Goal: Task Accomplishment & Management: Complete application form

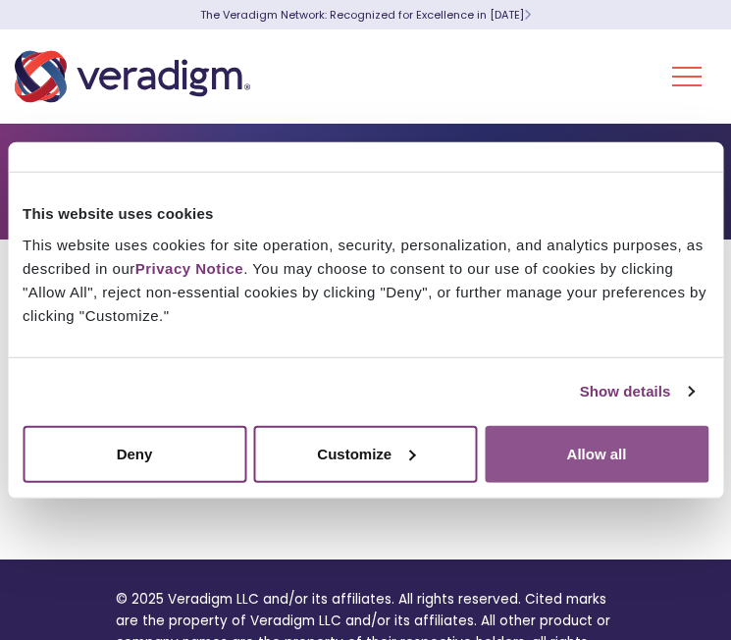
click at [552, 446] on button "Allow all" at bounding box center [597, 453] width 224 height 57
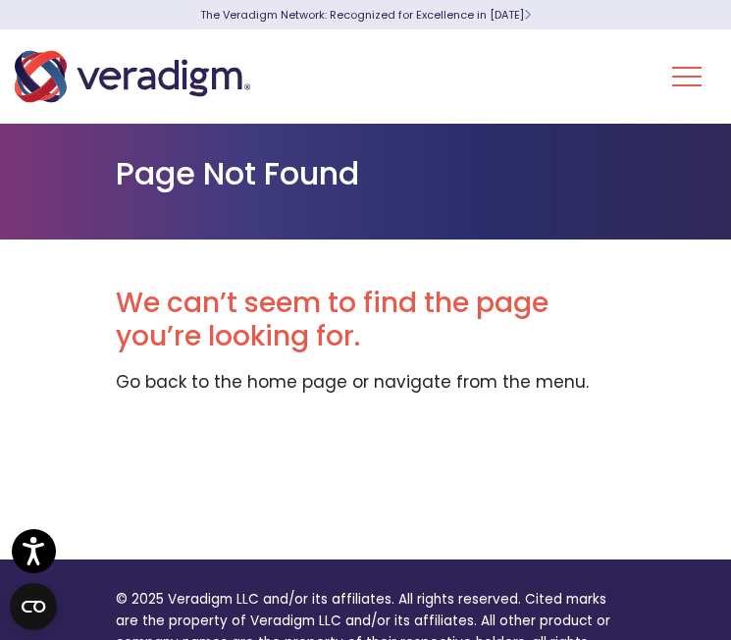
click at [685, 83] on button "Toggle Navigation Menu" at bounding box center [686, 76] width 29 height 51
click at [686, 82] on button "Toggle Navigation Menu" at bounding box center [686, 76] width 29 height 51
click at [690, 87] on button "Toggle Navigation Menu" at bounding box center [686, 76] width 29 height 51
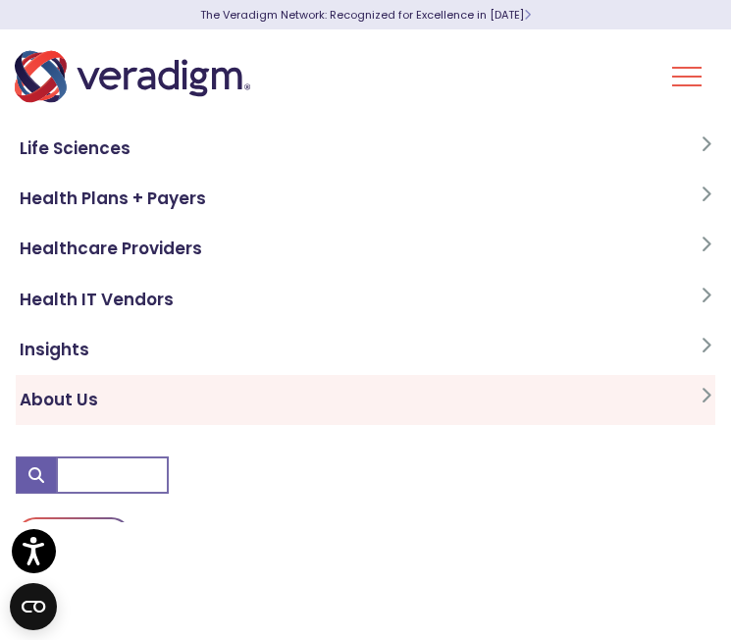
click at [131, 410] on link "About Us" at bounding box center [366, 400] width 700 height 50
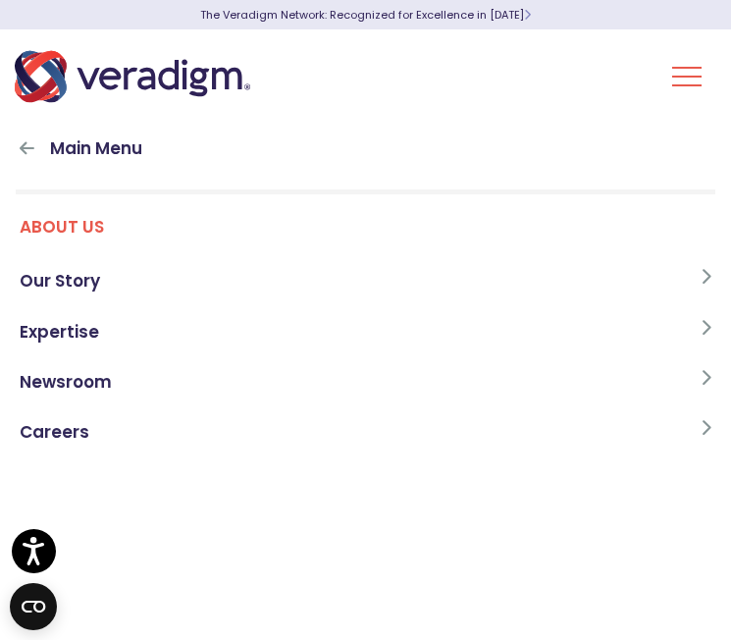
click at [131, 410] on link "Careers" at bounding box center [366, 432] width 700 height 50
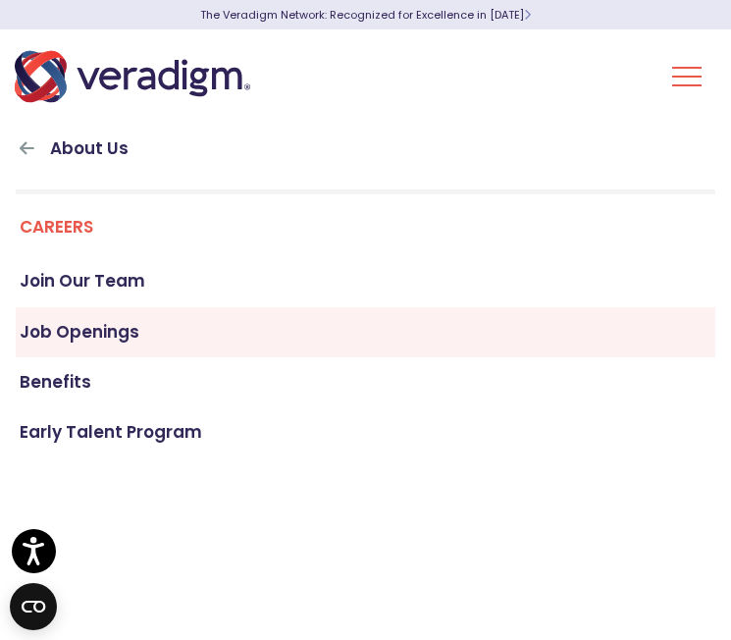
click at [174, 315] on link "Job Openings" at bounding box center [366, 332] width 700 height 50
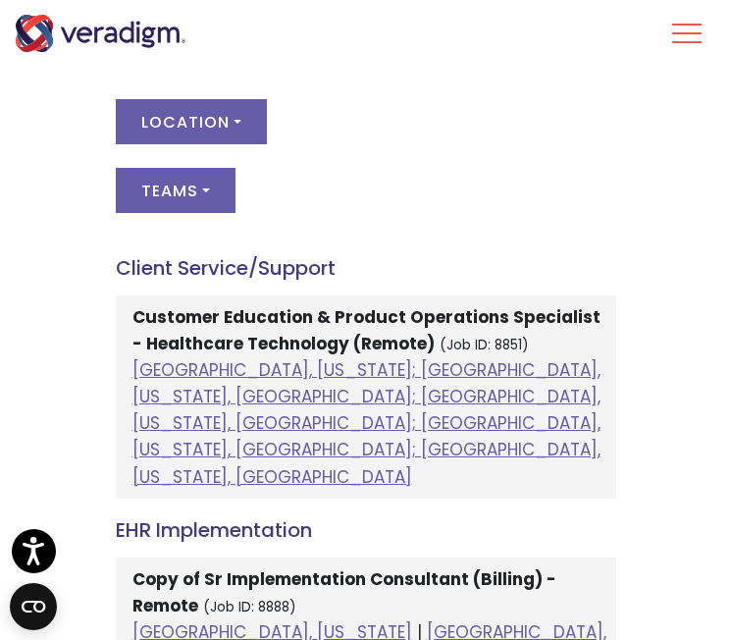
scroll to position [1301, 0]
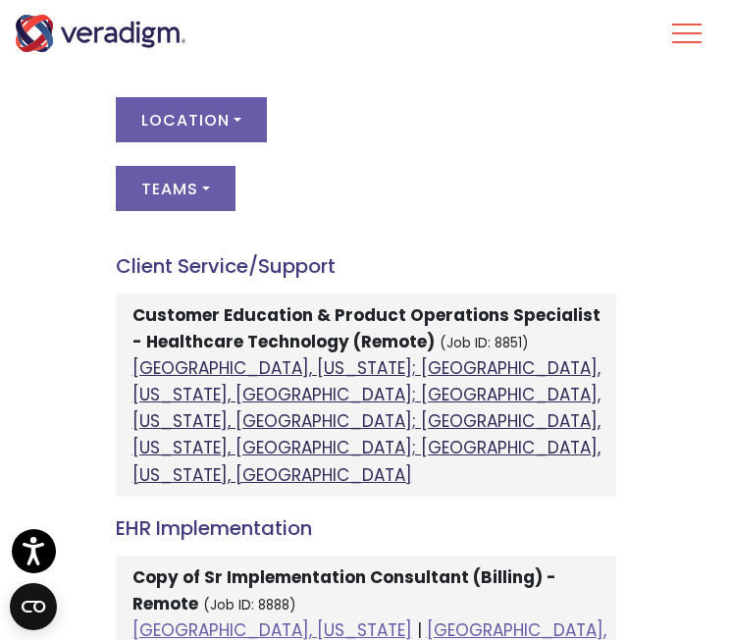
click at [226, 402] on link "Atlanta, Georgia; Orlando, Florida, United States; Phoenix, Arizona, United Sta…" at bounding box center [367, 421] width 468 height 131
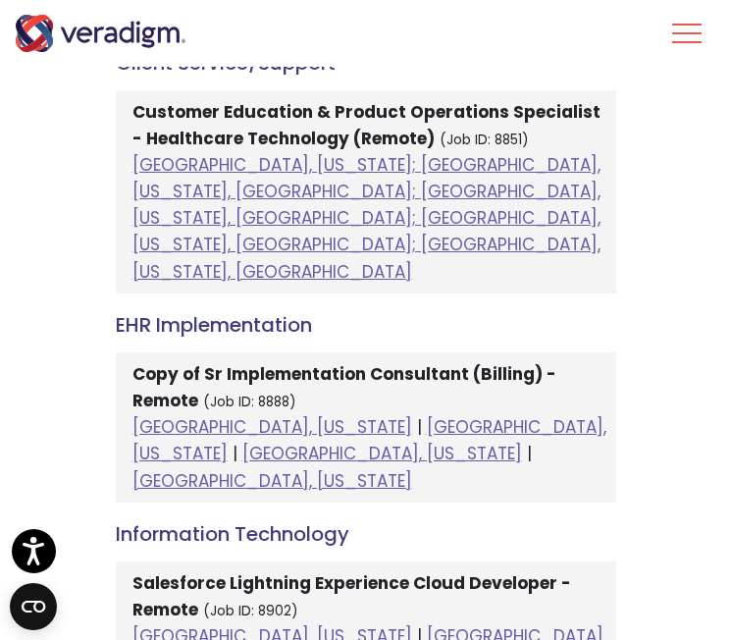
scroll to position [1545, 0]
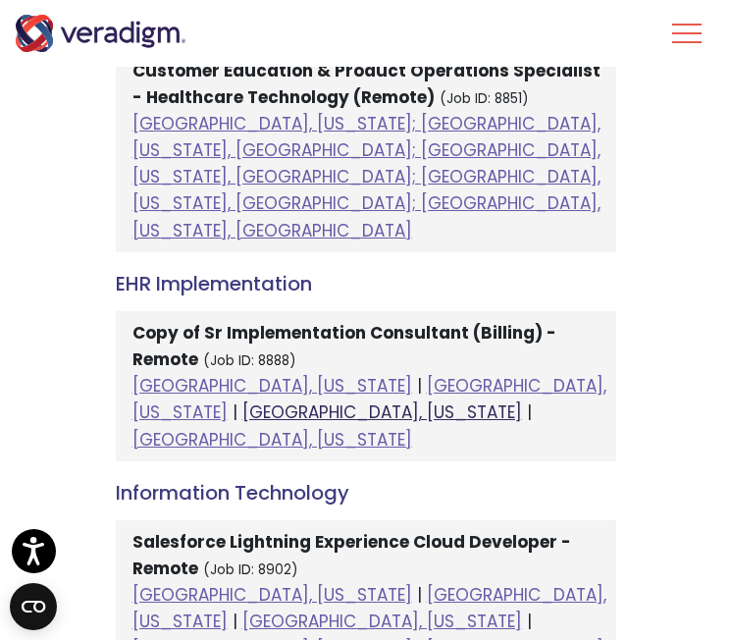
click at [462, 400] on link "Dallas, Texas" at bounding box center [382, 412] width 280 height 24
